Goal: Information Seeking & Learning: Learn about a topic

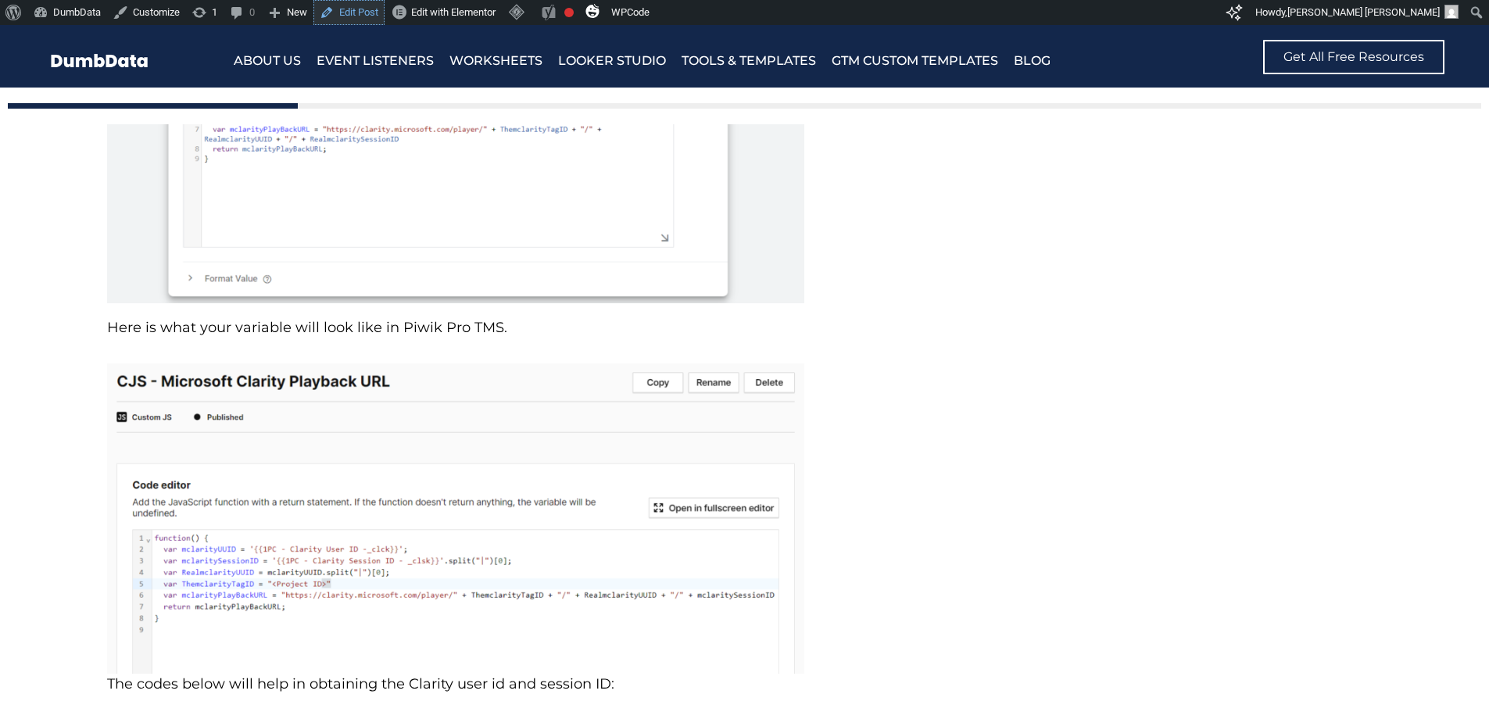
scroll to position [8210, 0]
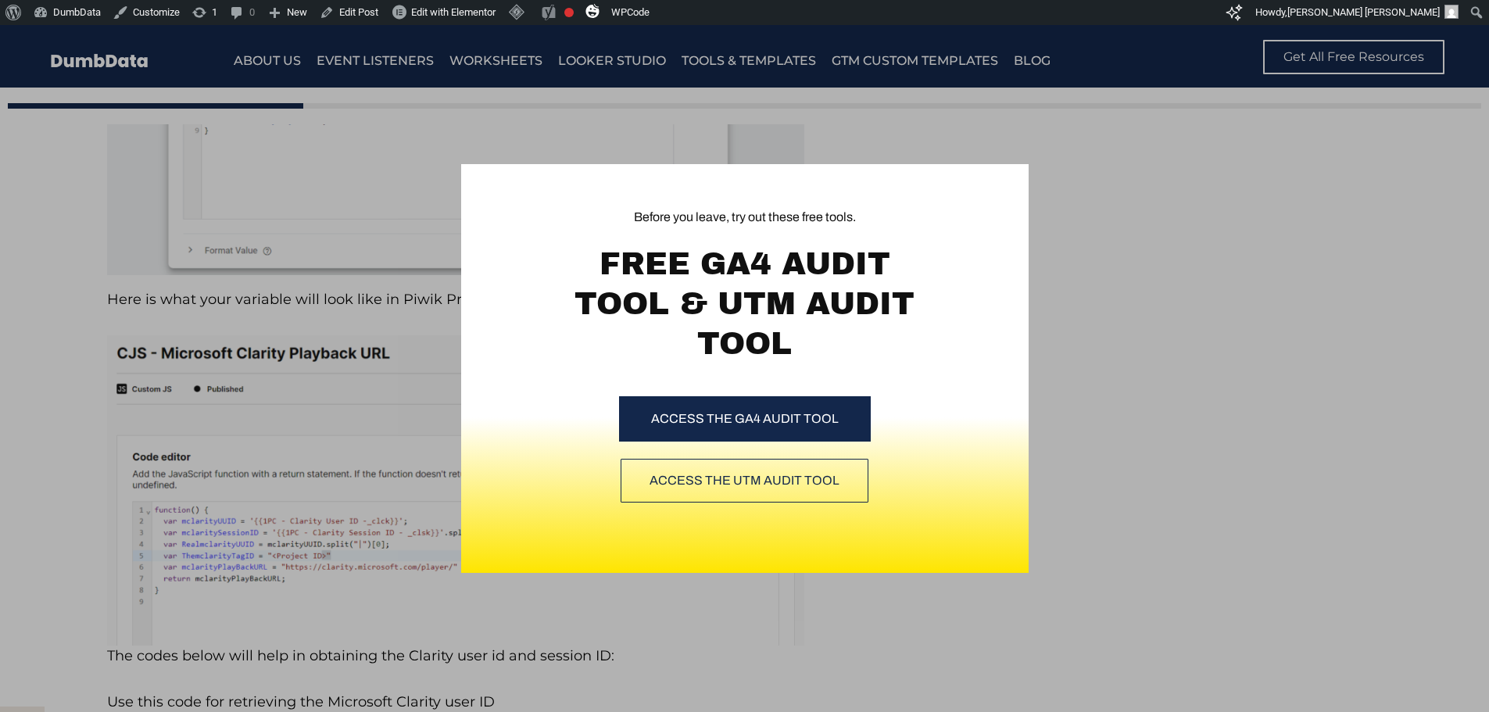
click at [1124, 219] on div "Before you leave, try out these free tools. FREE GA4 AUDIT TOOL & UTM AUDIT TOO…" at bounding box center [744, 368] width 1489 height 687
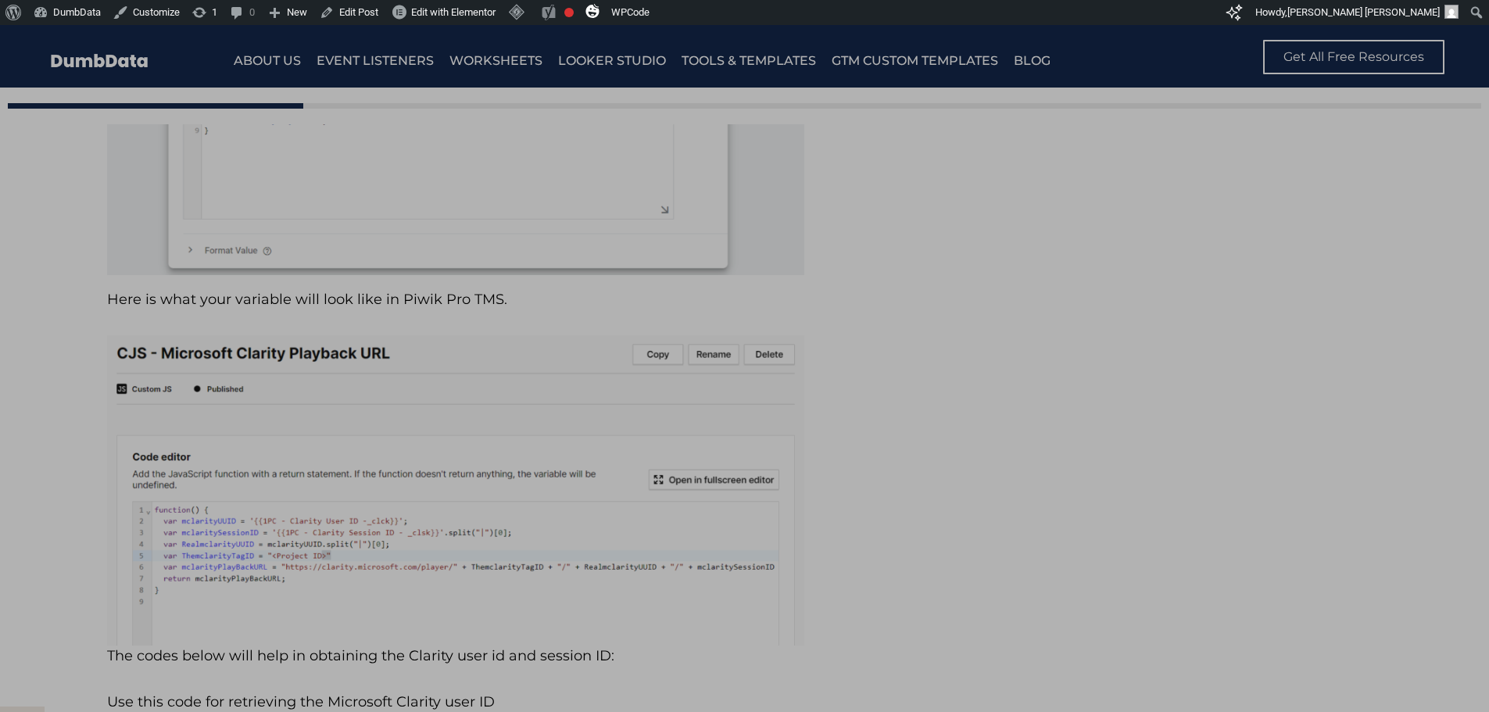
click at [1006, 181] on div "Before you leave, try out these free tools. FREE GA4 AUDIT TOOL & UTM AUDIT TOO…" at bounding box center [745, 324] width 568 height 321
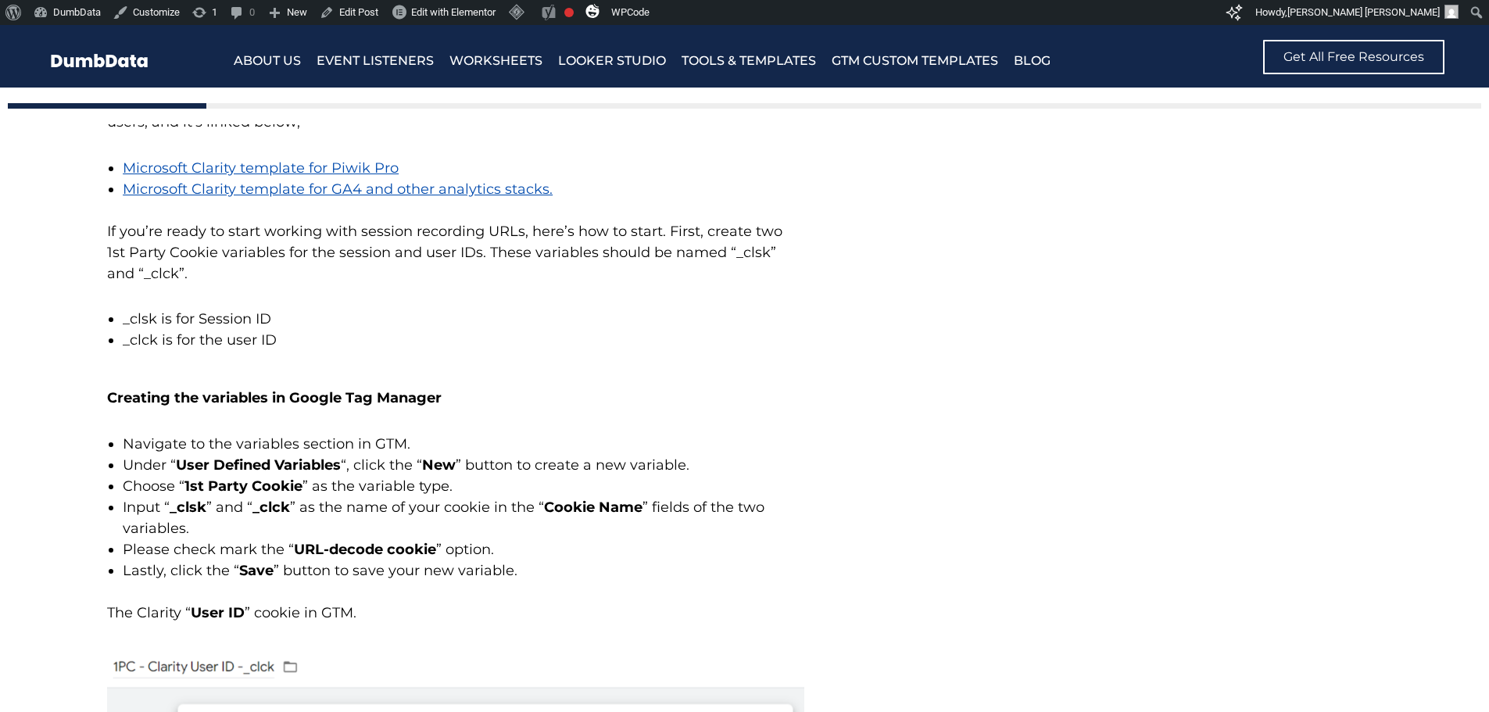
scroll to position [5004, 0]
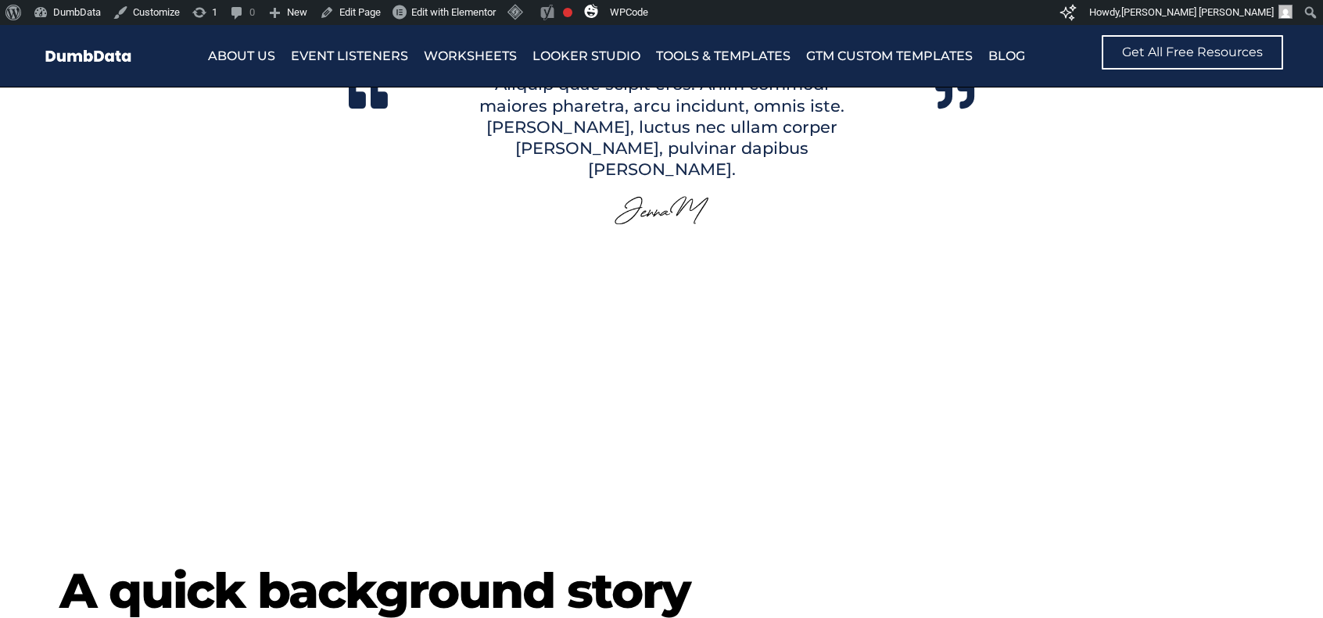
scroll to position [3362, 0]
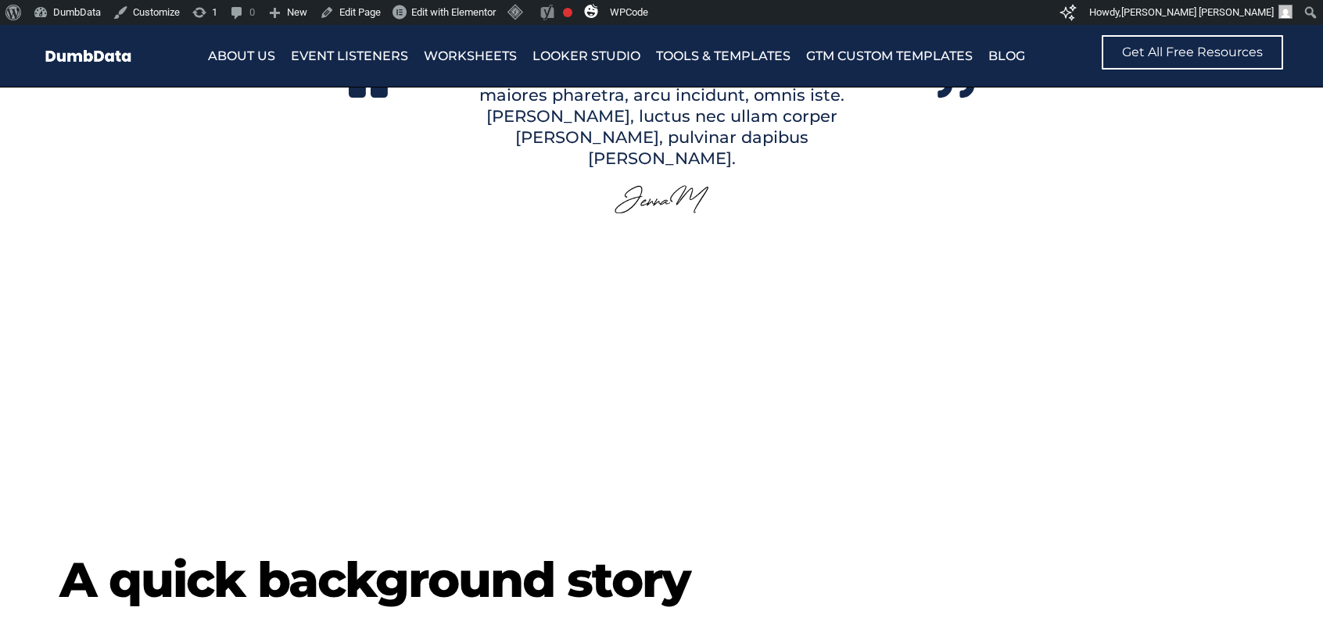
click at [1304, 182] on section "Aliquip quae scipit eros. Anim commodi maiores pharetra, arcu incidunt, omnis i…" at bounding box center [661, 83] width 1323 height 432
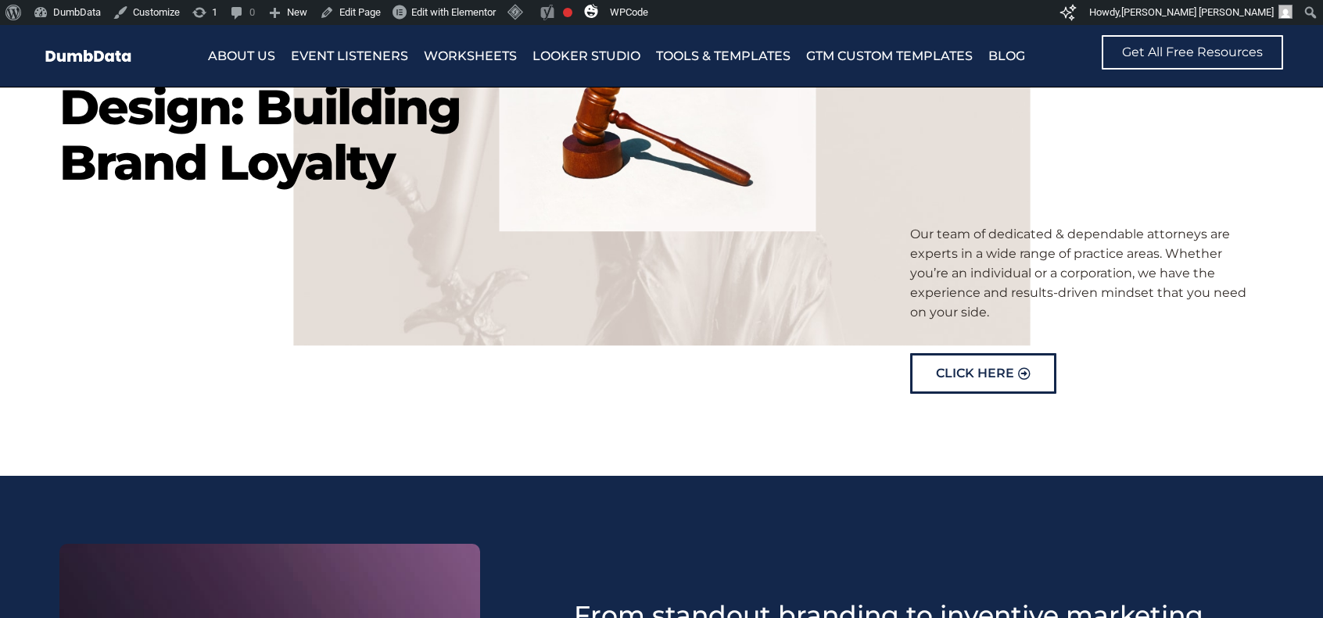
scroll to position [0, 0]
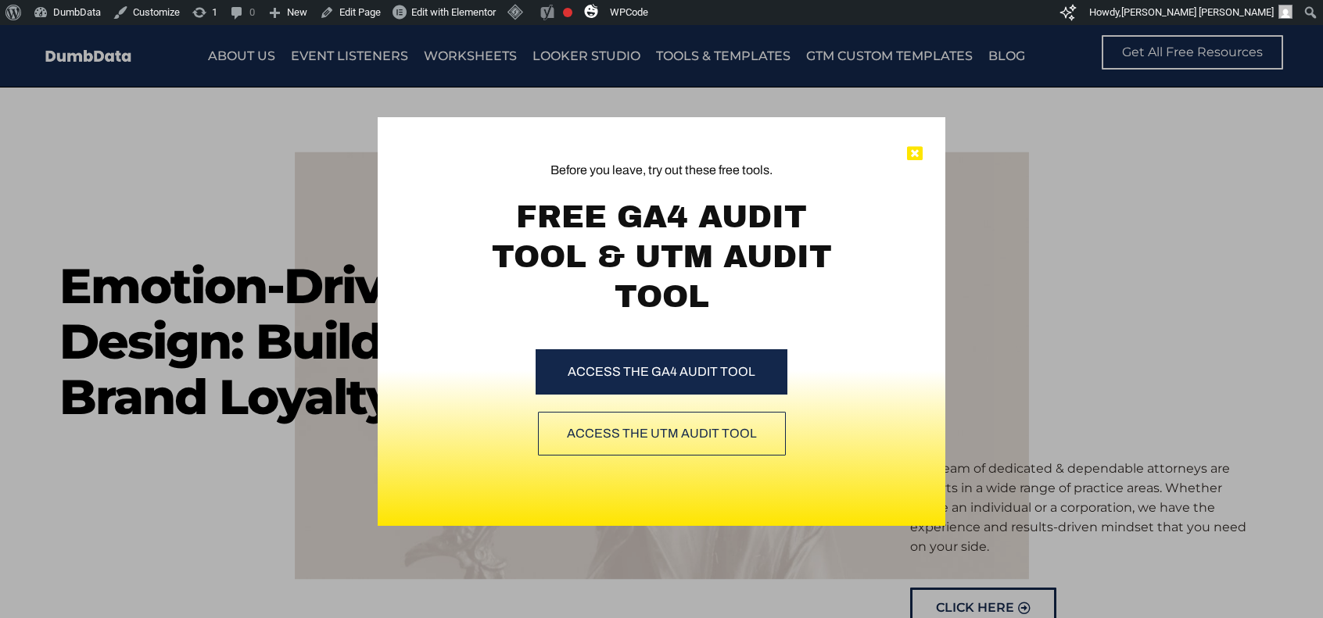
click at [908, 154] on icon at bounding box center [915, 154] width 16 height 16
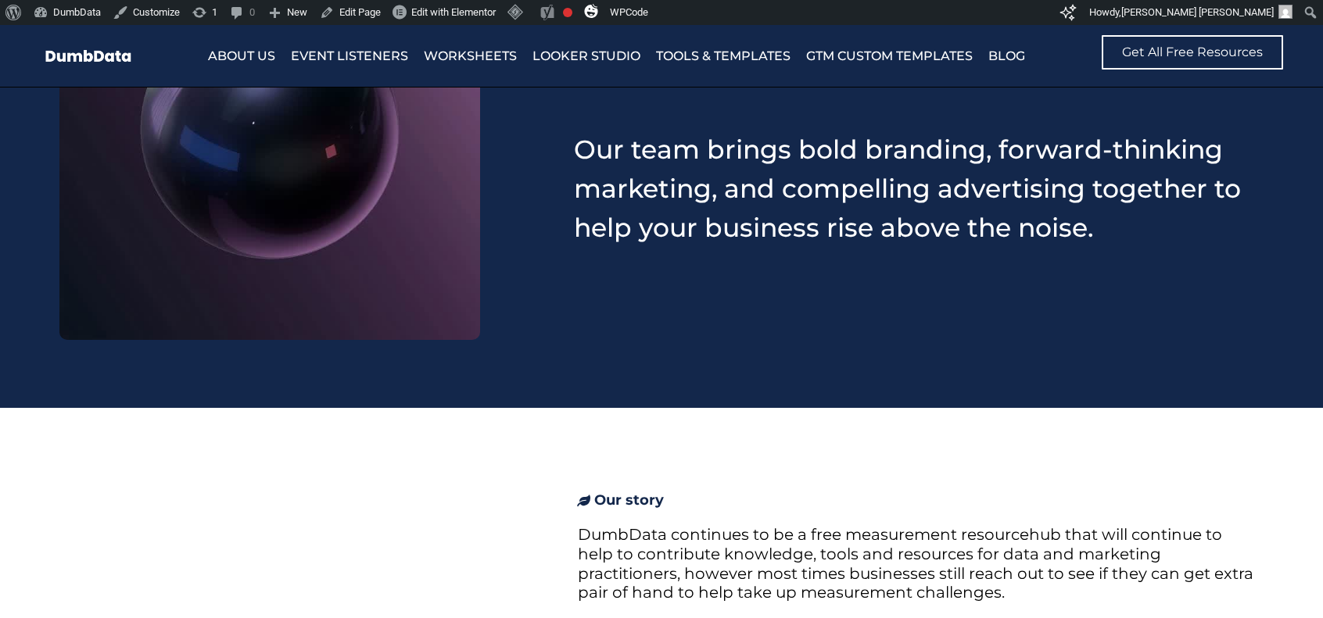
scroll to position [860, 0]
